Goal: Transaction & Acquisition: Purchase product/service

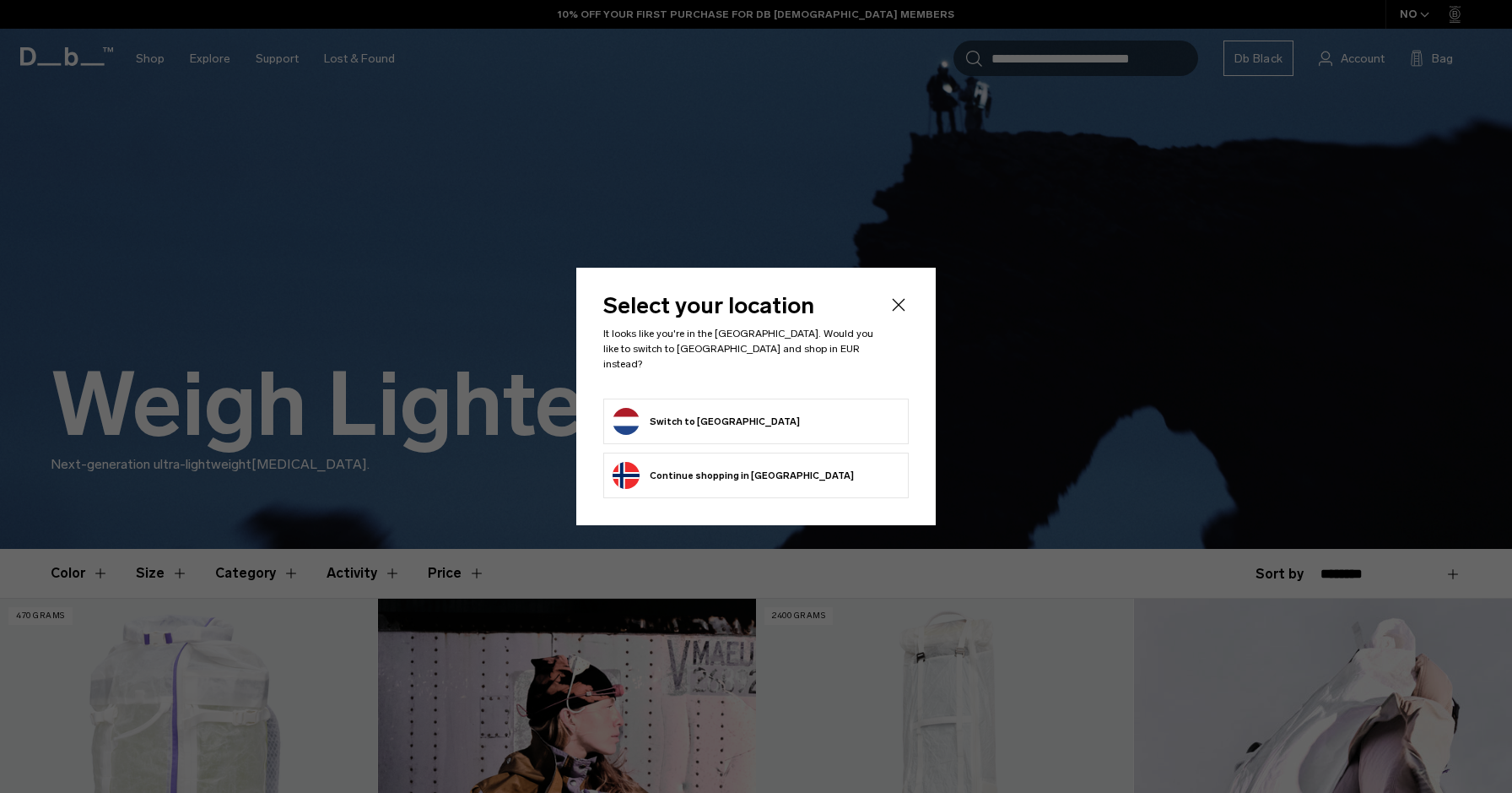
click at [890, 312] on icon "Close" at bounding box center [898, 305] width 21 height 21
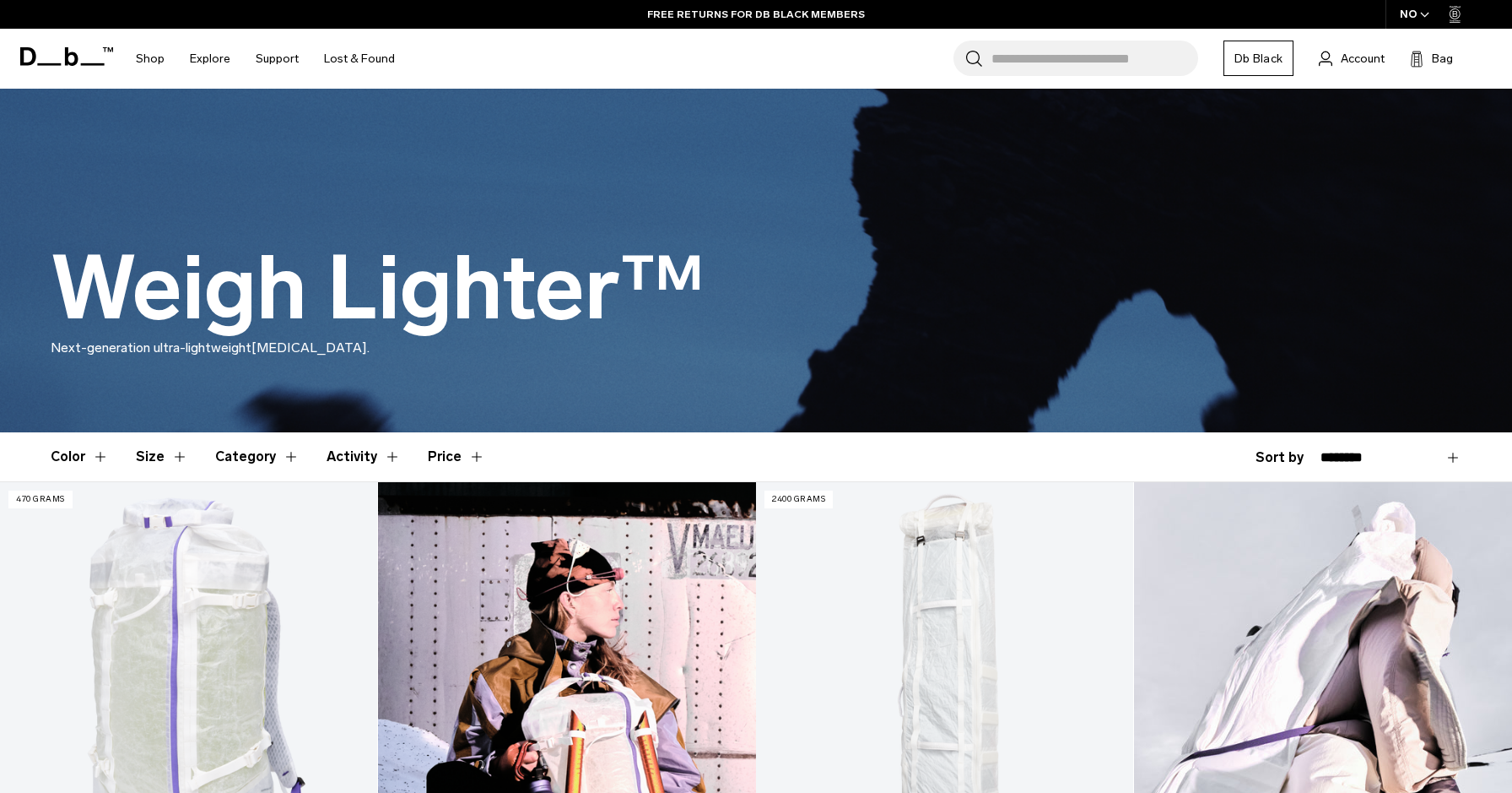
click at [1405, 21] on div "NO" at bounding box center [1415, 14] width 59 height 28
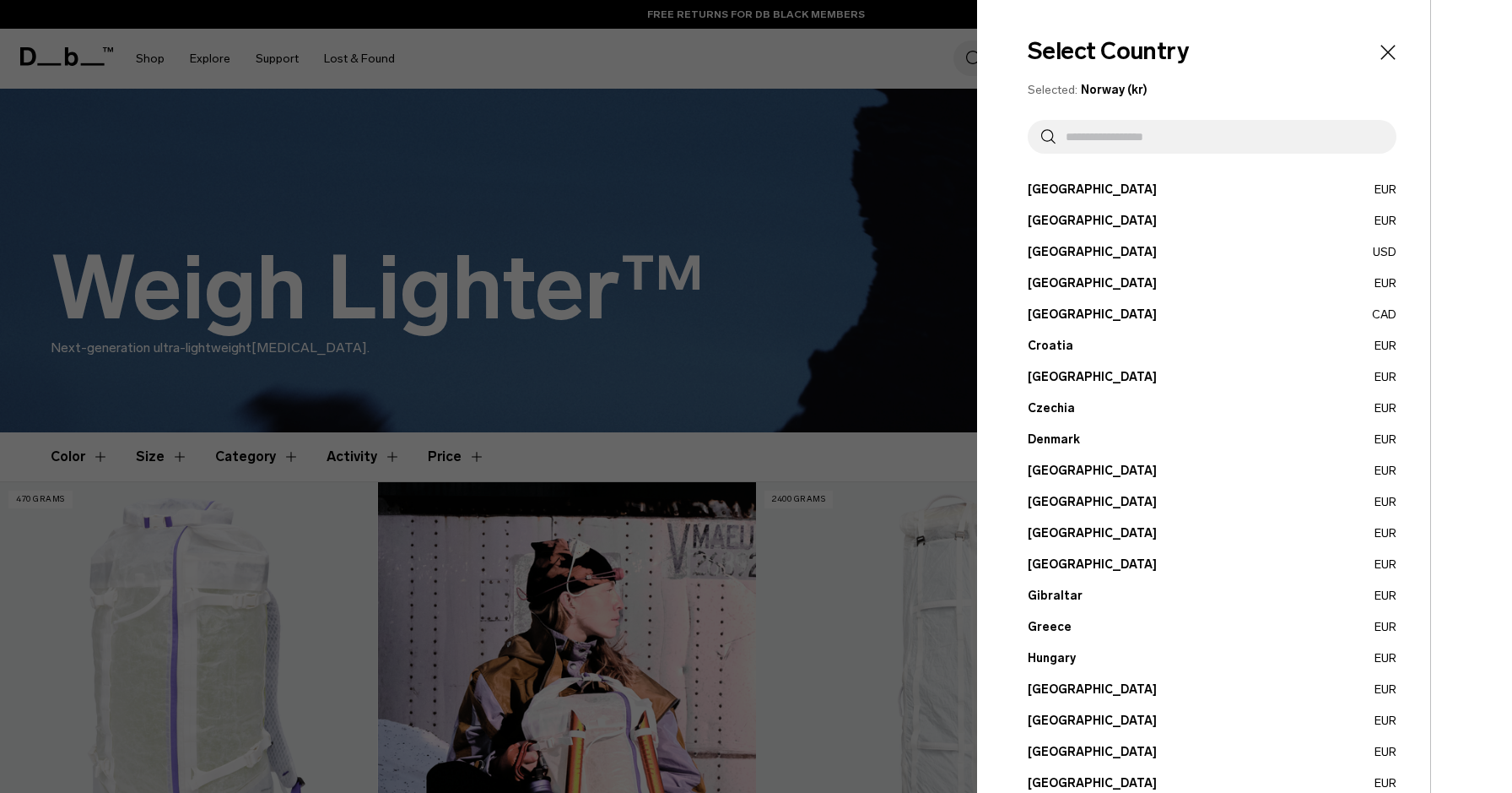
click at [1124, 142] on input "text" at bounding box center [1219, 136] width 327 height 34
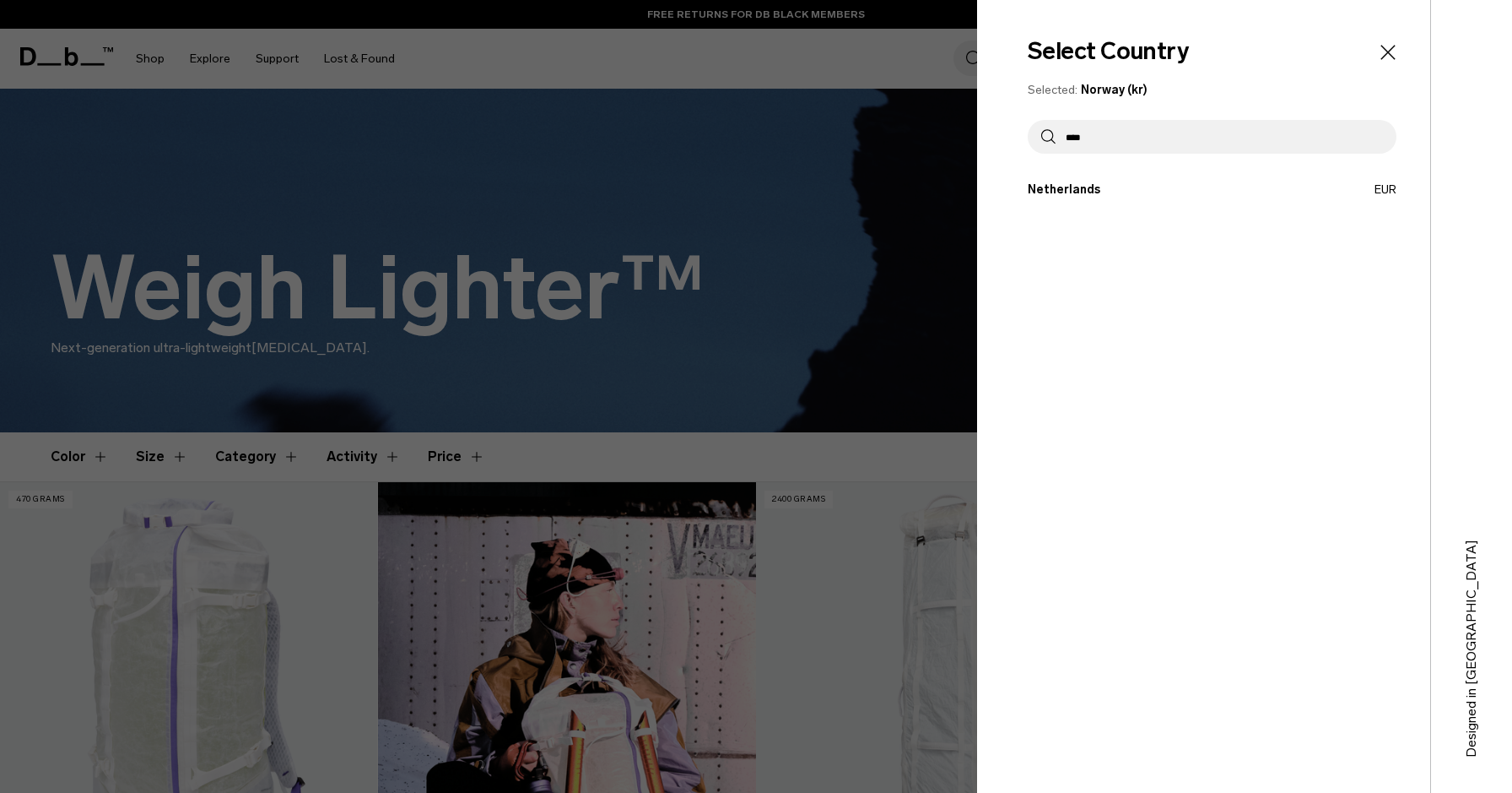
type input "****"
click at [1071, 200] on div "Select Country Selected: Norway (kr) **** Austria EUR Belgium EUR Brazil USD" at bounding box center [1203, 396] width 453 height 793
click at [1063, 195] on button "Netherlands EUR" at bounding box center [1212, 189] width 368 height 18
click at [1069, 192] on button "Netherlands EUR" at bounding box center [1212, 189] width 368 height 18
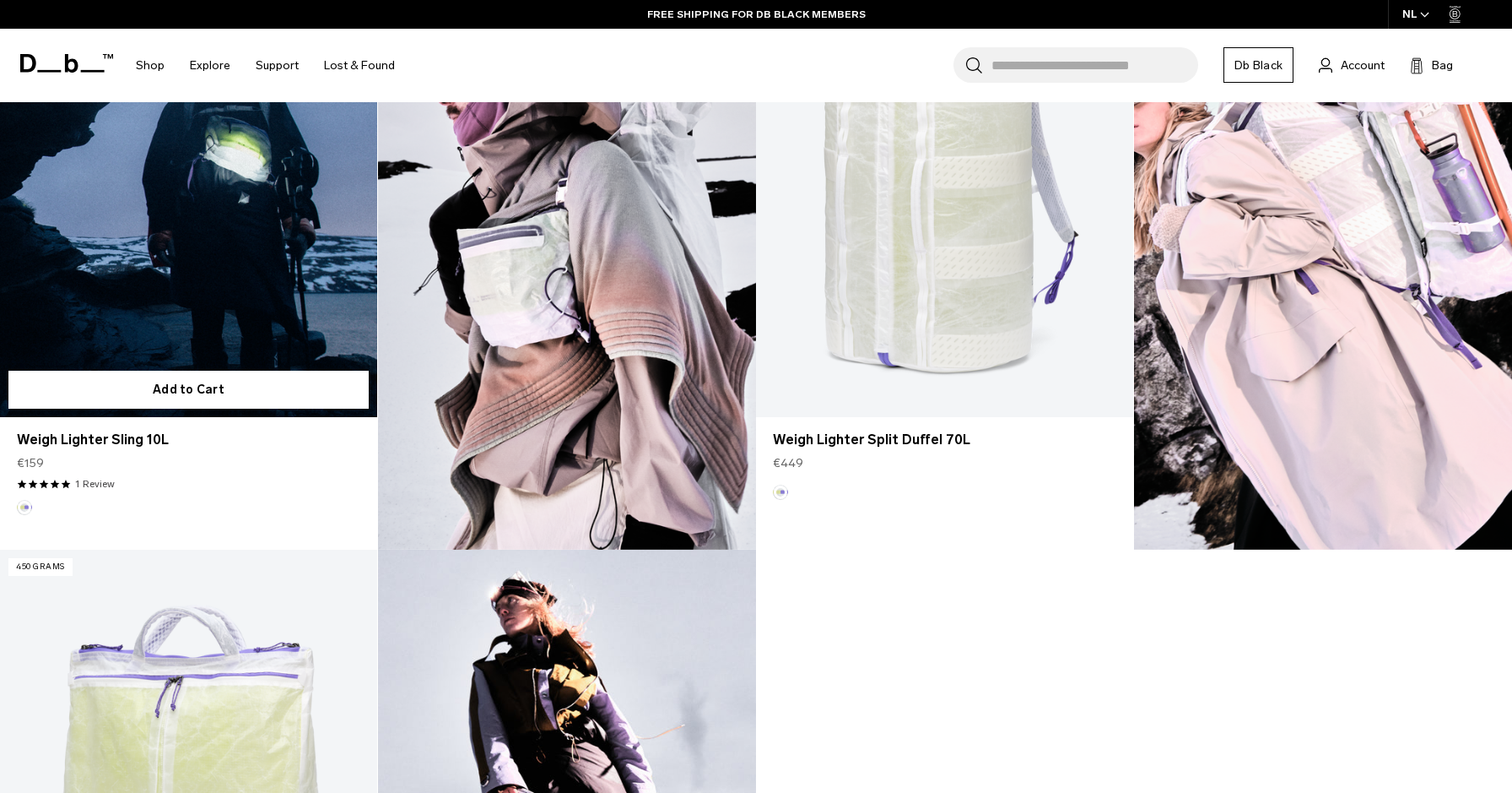
scroll to position [1155, 0]
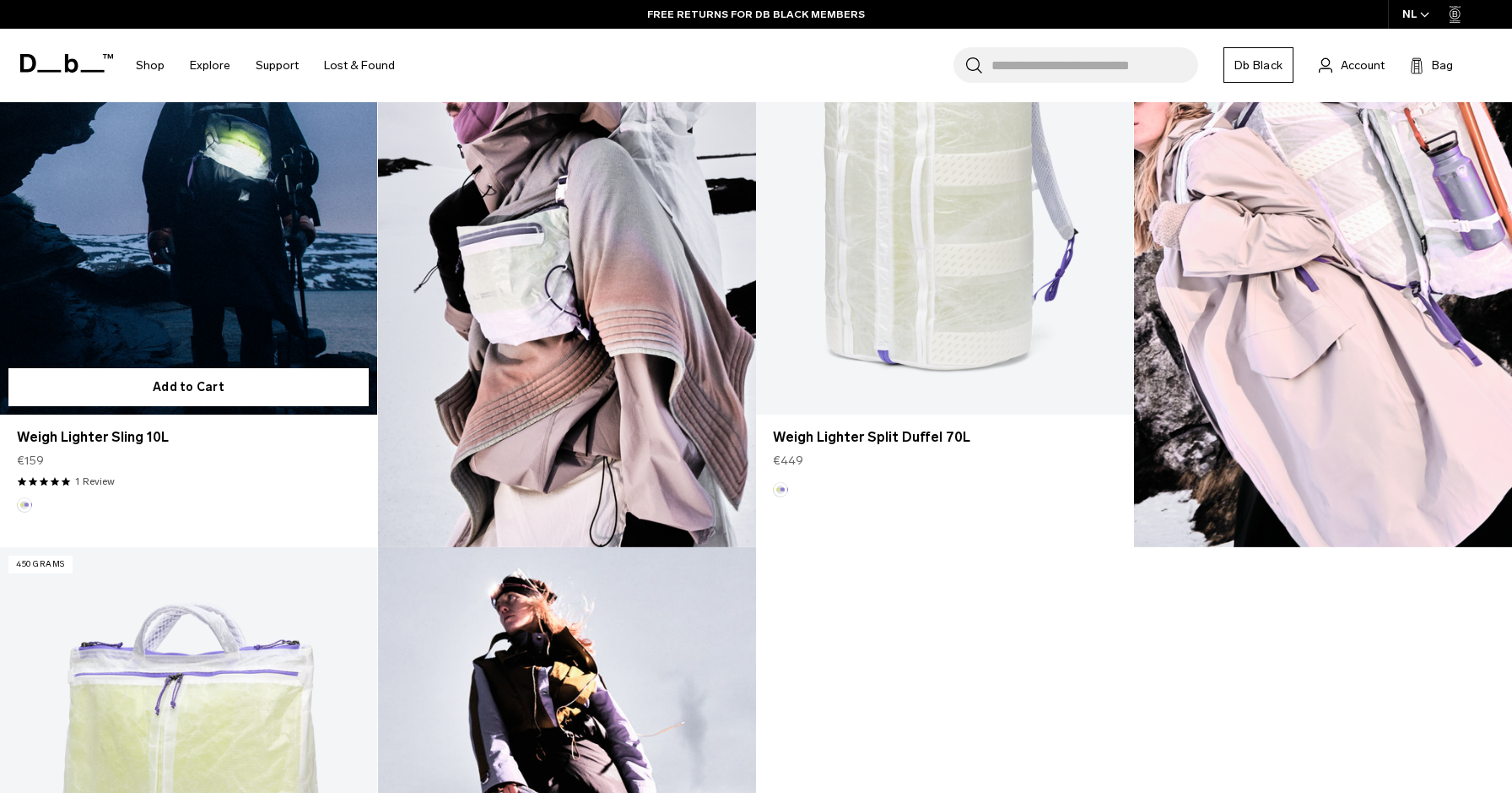
click at [220, 232] on link "Weigh Lighter Sling 10L" at bounding box center [188, 204] width 377 height 419
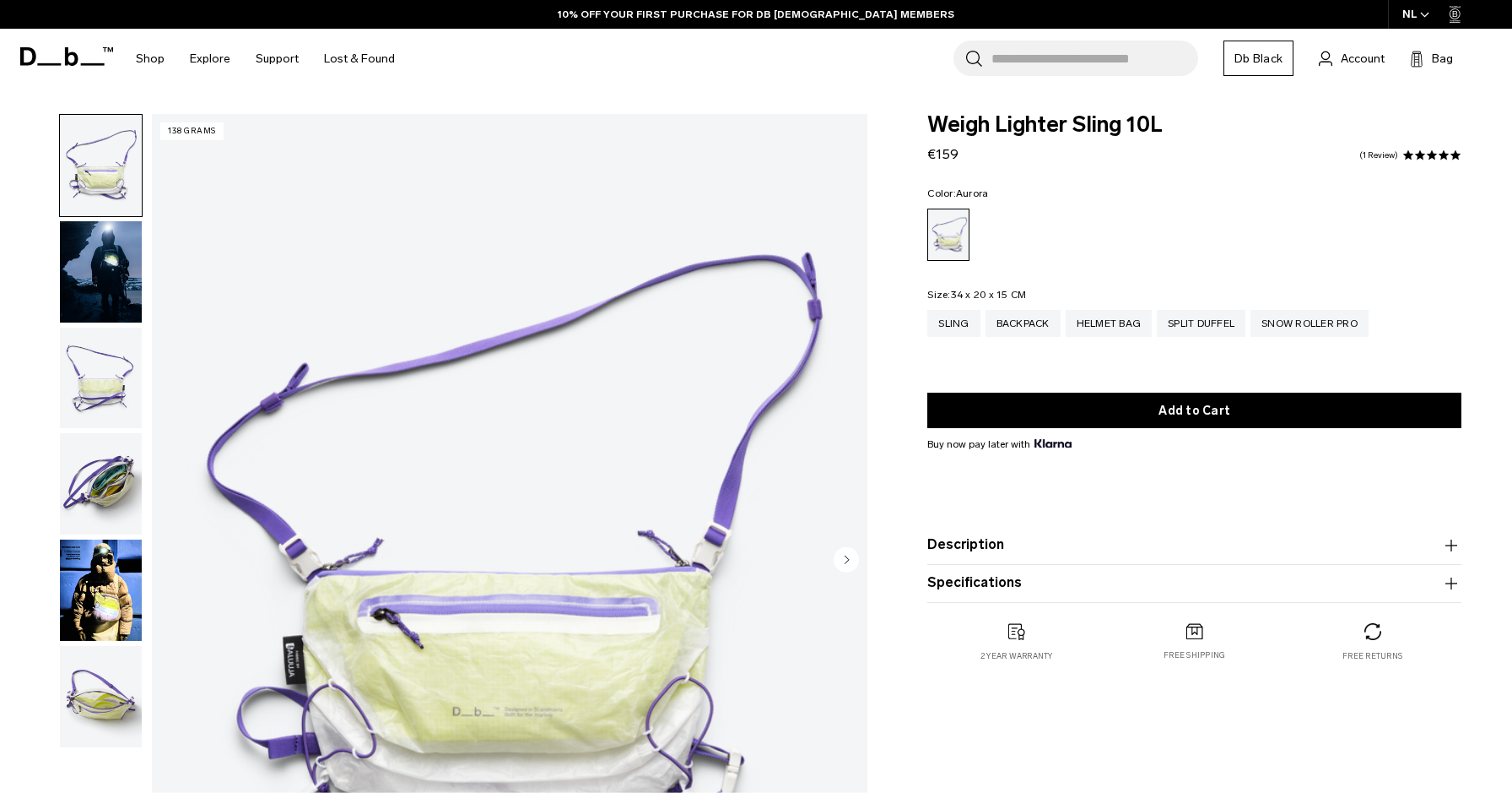
click at [110, 286] on img "button" at bounding box center [101, 272] width 82 height 102
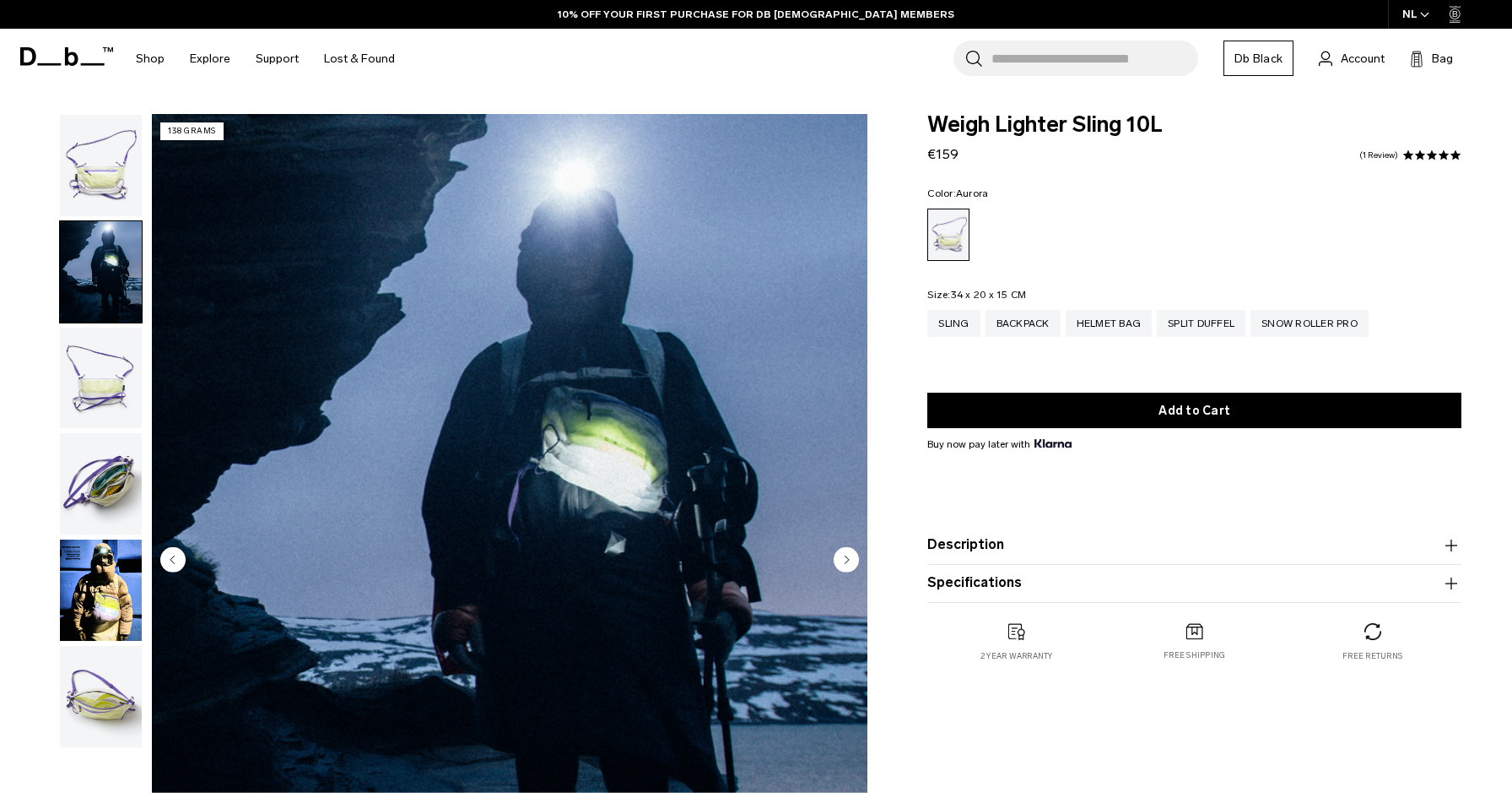
click at [110, 365] on img "button" at bounding box center [101, 378] width 82 height 102
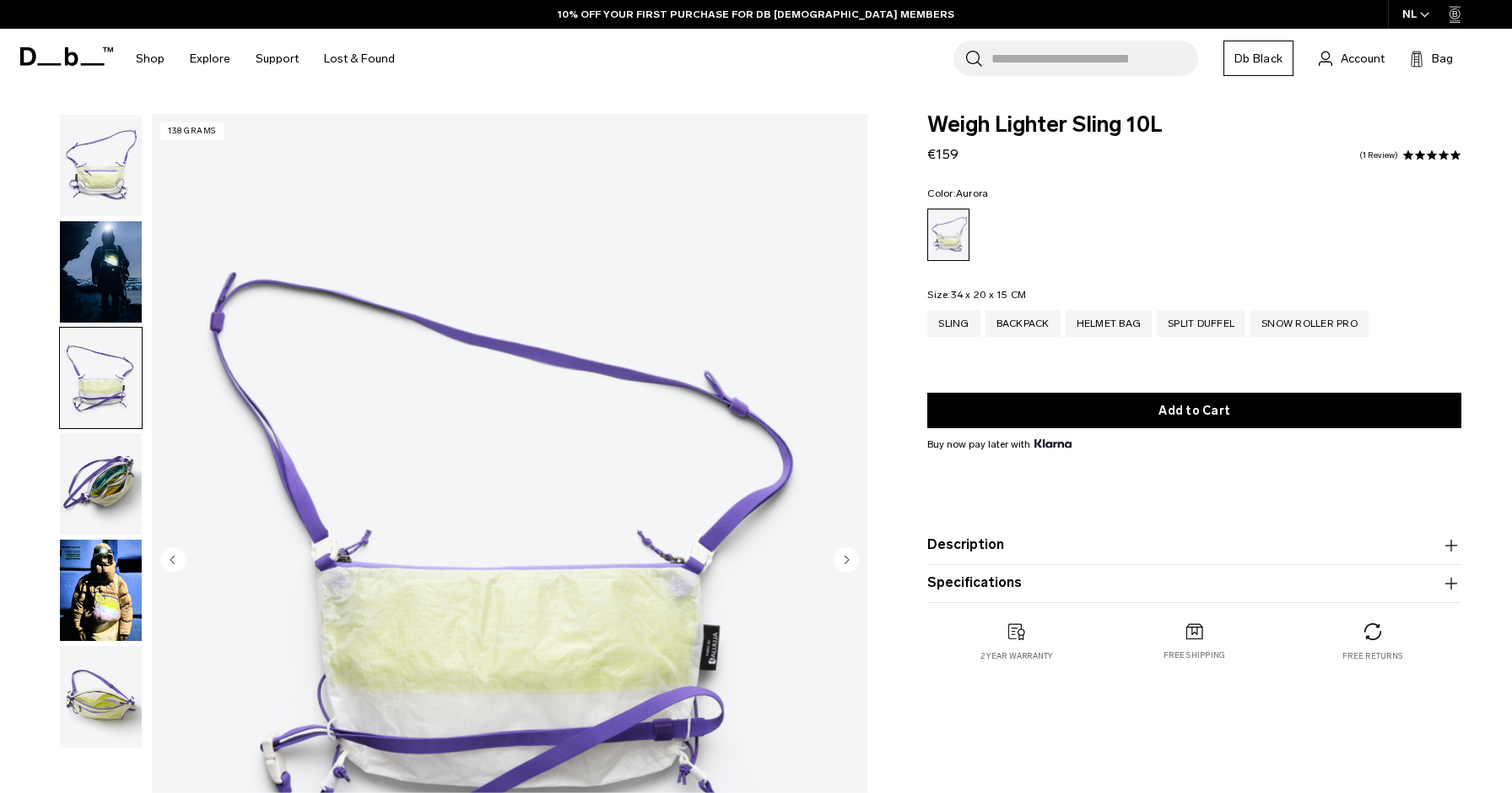
click at [120, 463] on img "button" at bounding box center [101, 484] width 82 height 102
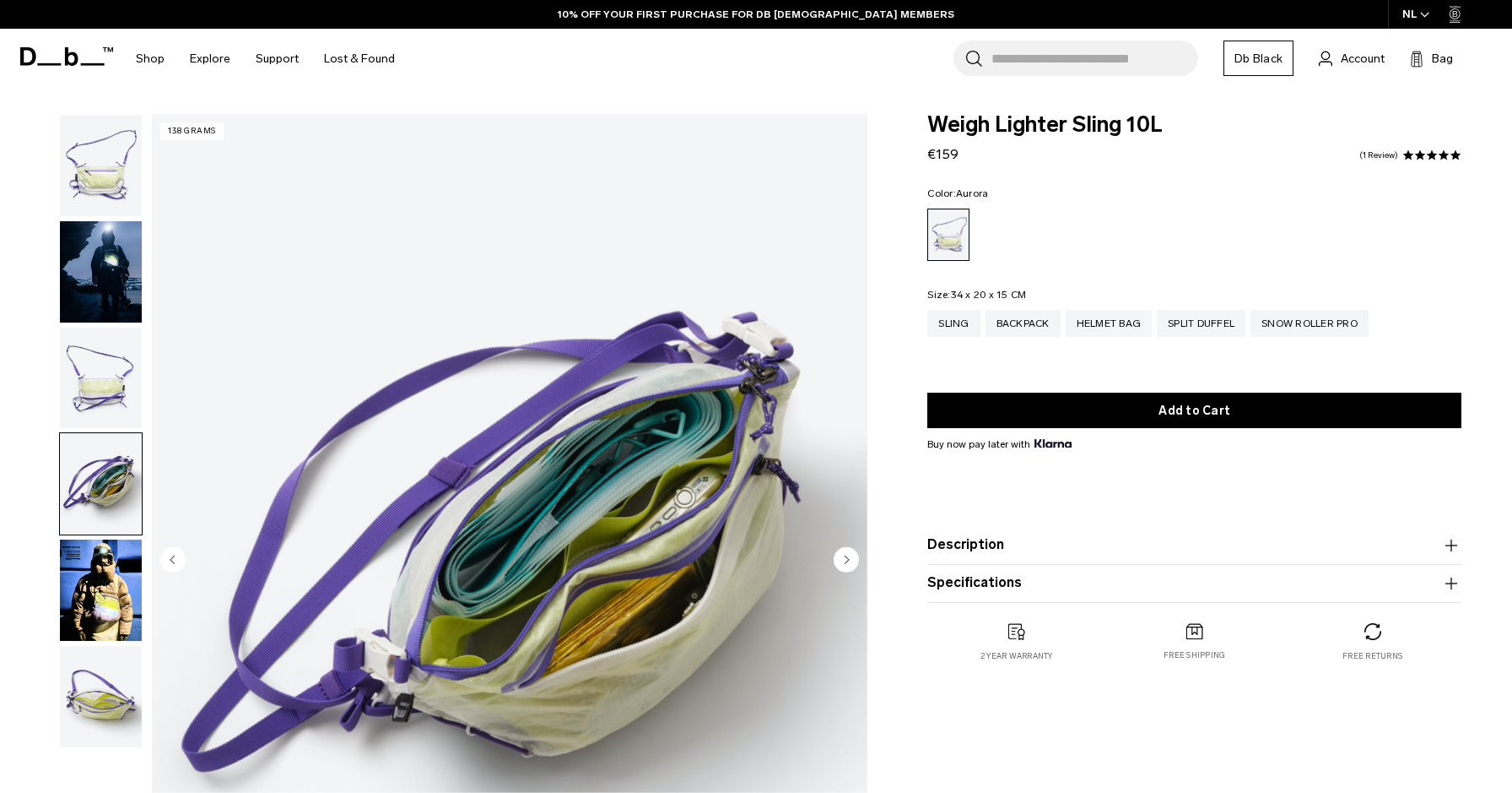
click at [104, 564] on img "button" at bounding box center [101, 590] width 82 height 102
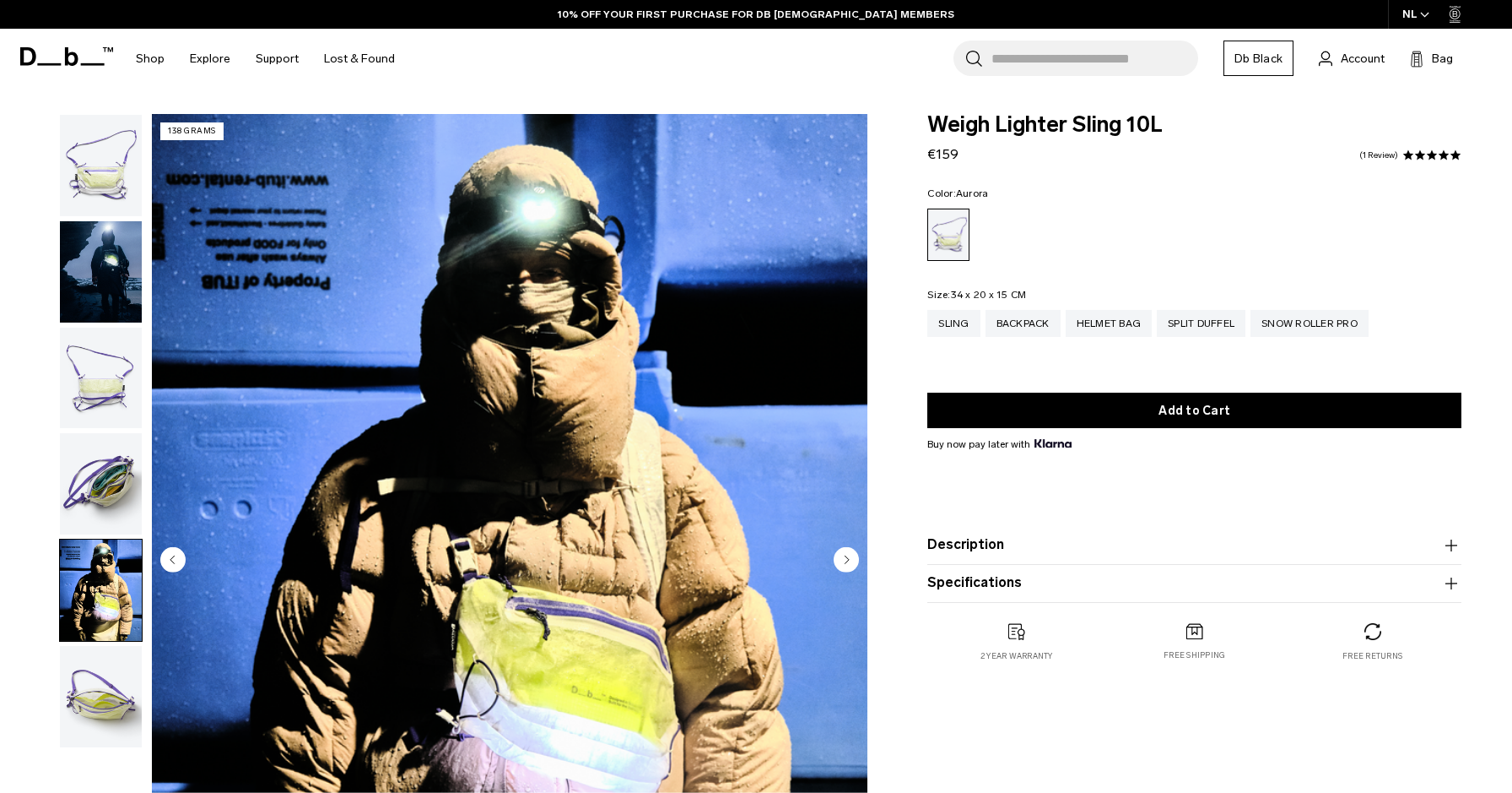
click at [102, 682] on img "button" at bounding box center [101, 697] width 82 height 102
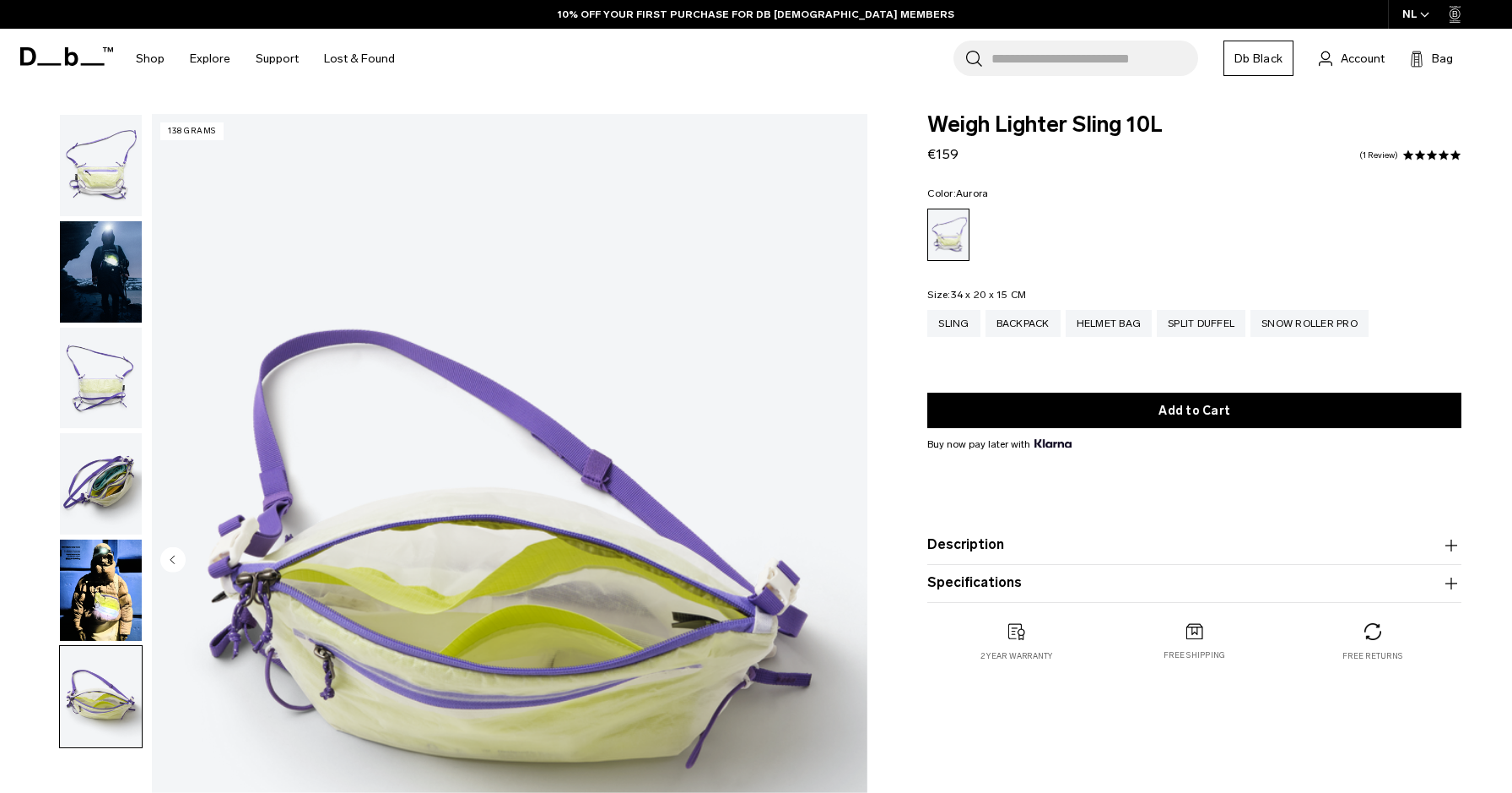
click at [95, 598] on img "button" at bounding box center [101, 590] width 82 height 102
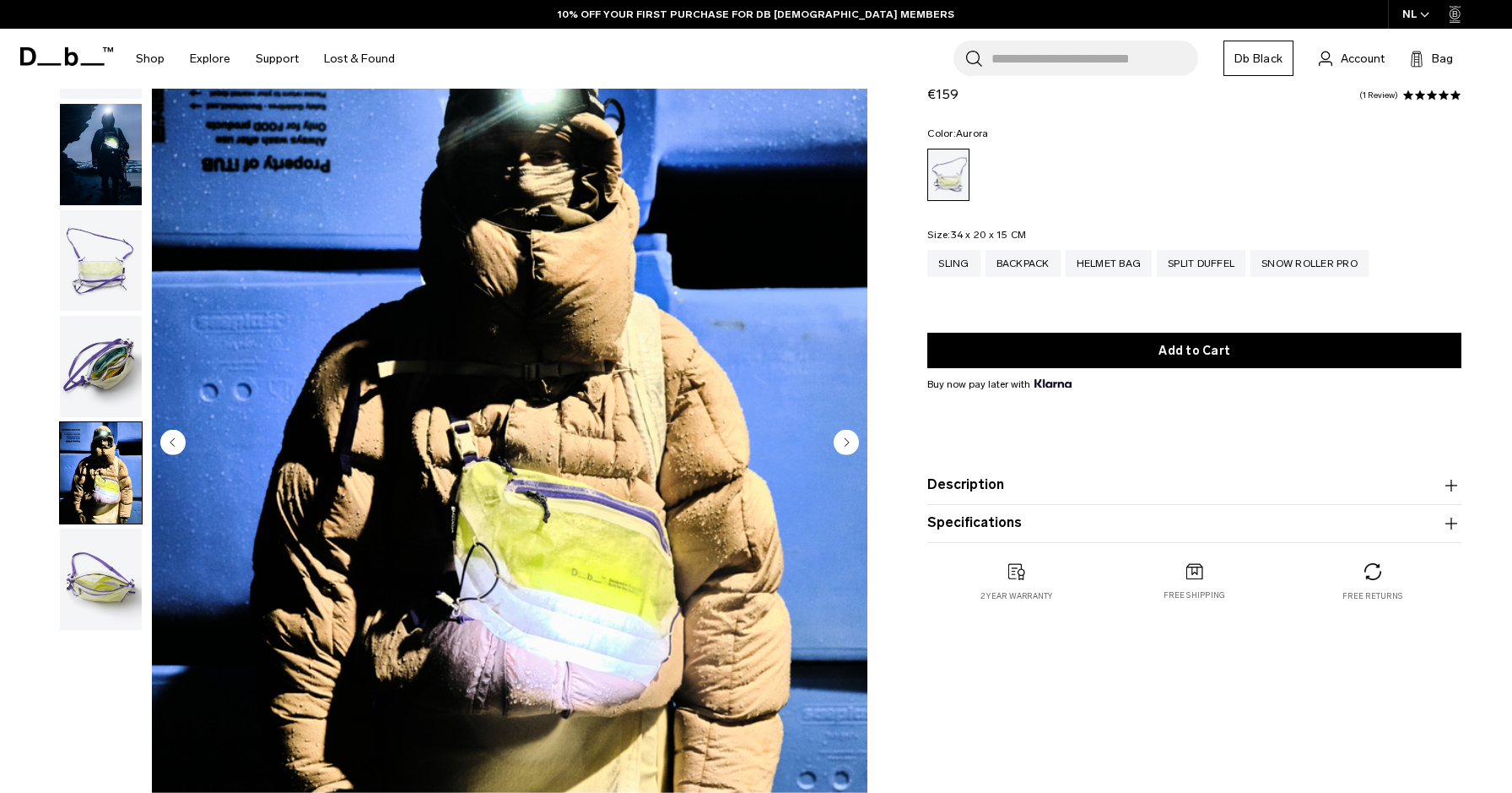
scroll to position [122, 0]
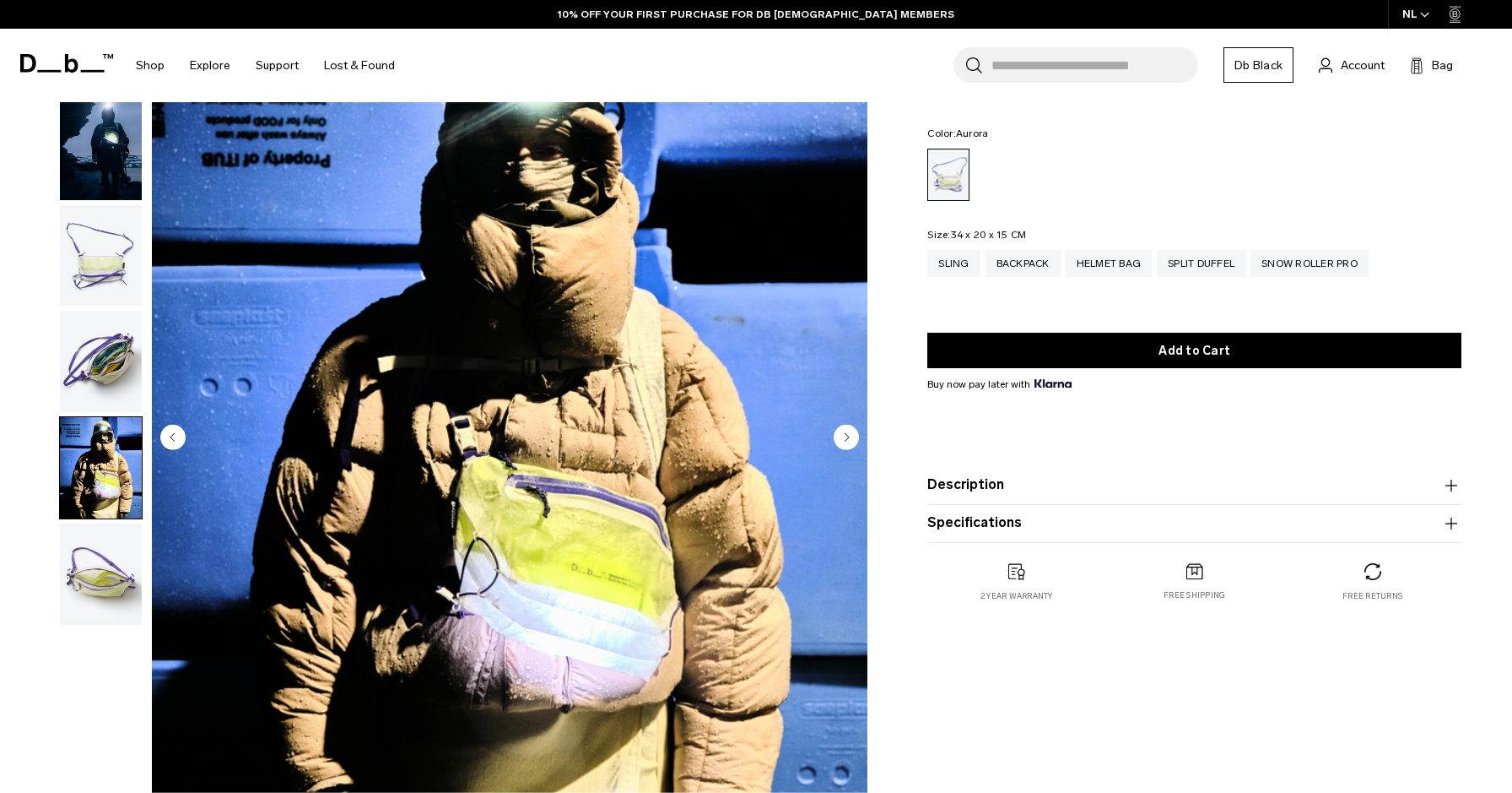
click at [75, 667] on div at bounding box center [96, 438] width 92 height 894
click at [77, 612] on img "button" at bounding box center [101, 574] width 82 height 102
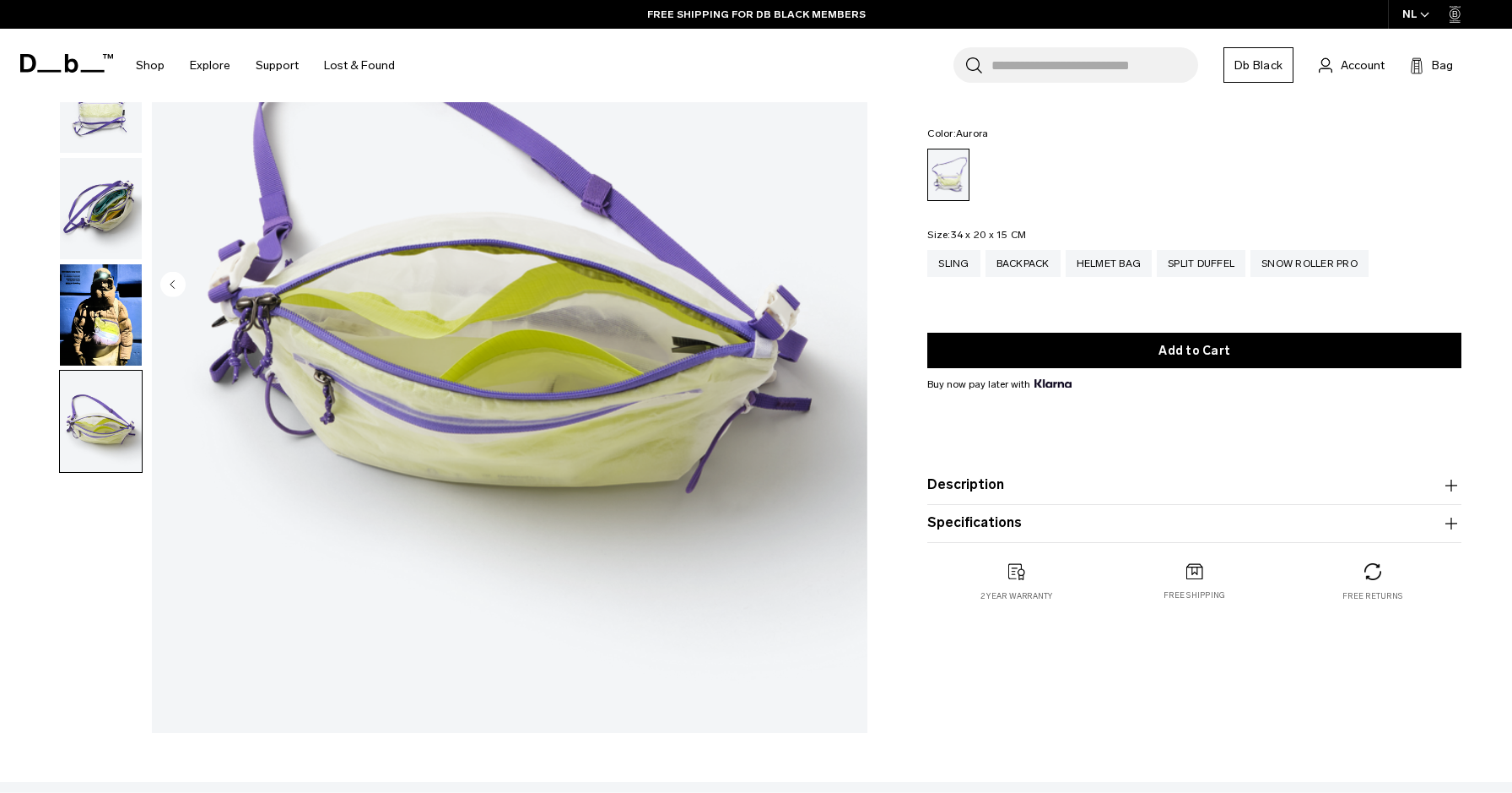
scroll to position [281, 0]
